Goal: Information Seeking & Learning: Learn about a topic

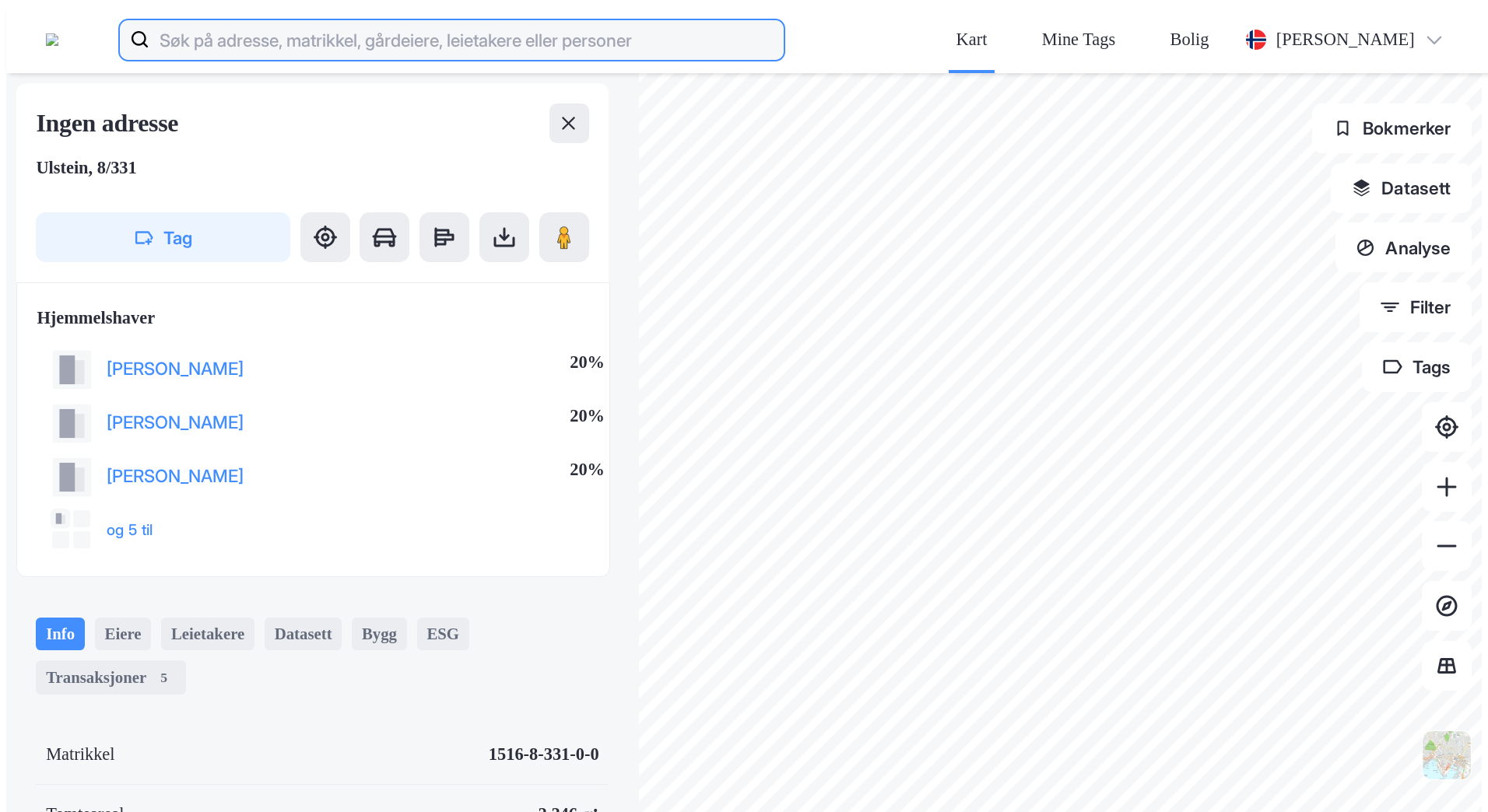
click at [238, 27] on input at bounding box center [465, 40] width 634 height 50
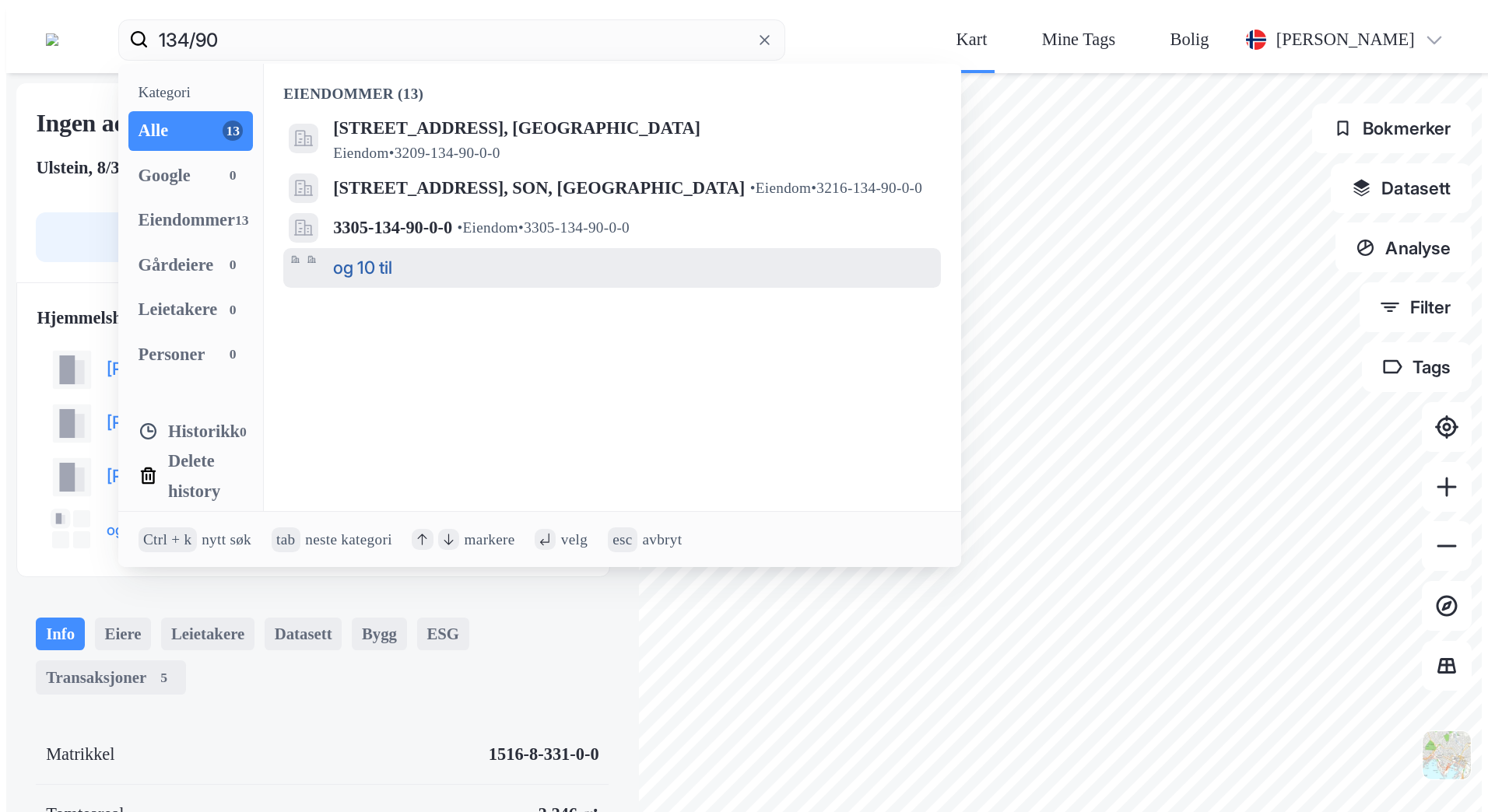
click at [375, 252] on button "og 10 til" at bounding box center [363, 267] width 59 height 30
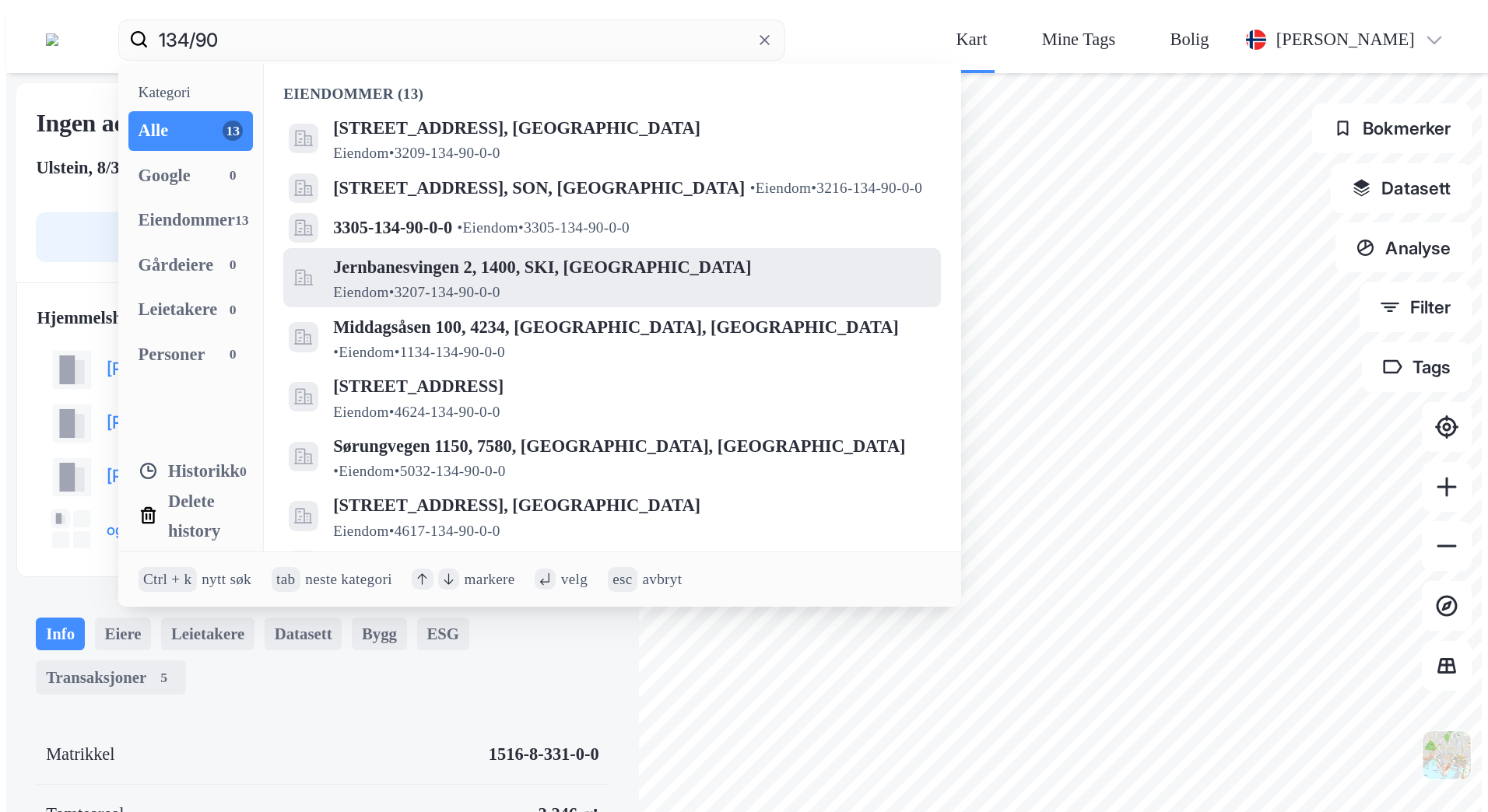
click at [488, 252] on span "Jernbanesvingen 2, 1400, SKI, [GEOGRAPHIC_DATA]" at bounding box center [632, 267] width 598 height 30
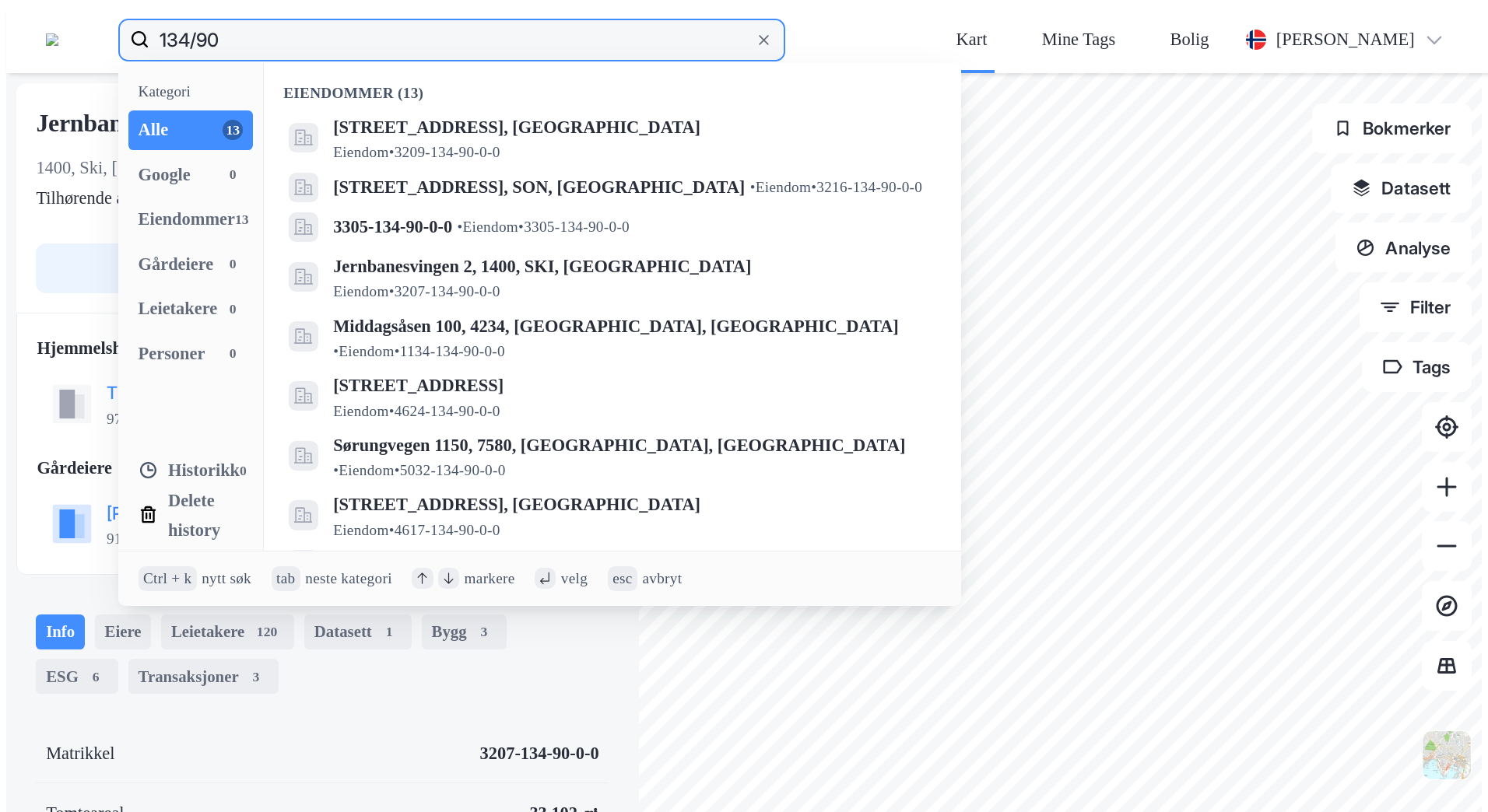
drag, startPoint x: 286, startPoint y: 21, endPoint x: 190, endPoint y: 22, distance: 96.0
click at [190, 22] on label "134/90" at bounding box center [452, 40] width 667 height 43
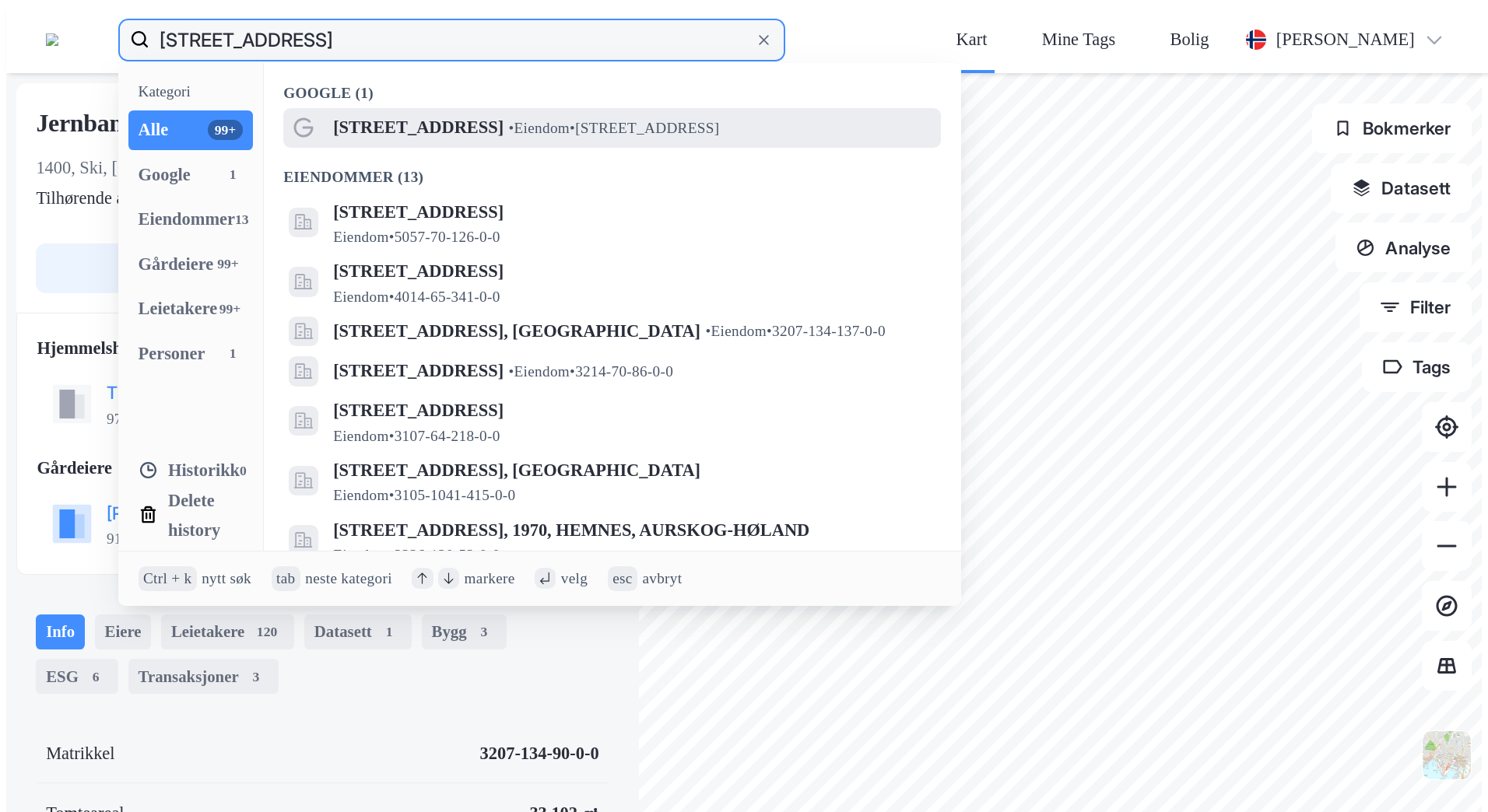
type input "[STREET_ADDRESS]"
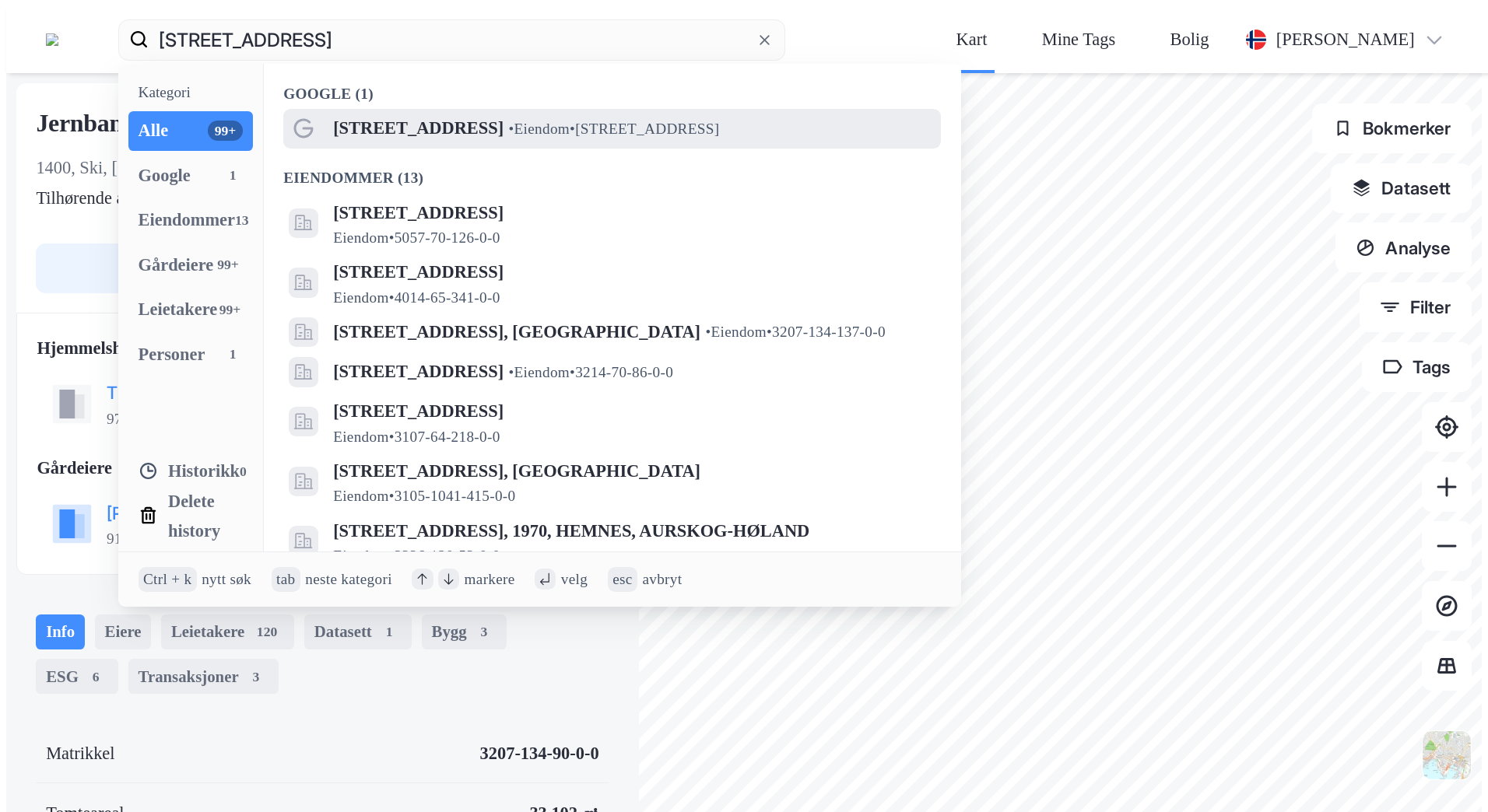
click at [509, 119] on span "• Eiendom • [STREET_ADDRESS]" at bounding box center [614, 129] width 211 height 20
